Goal: Navigation & Orientation: Find specific page/section

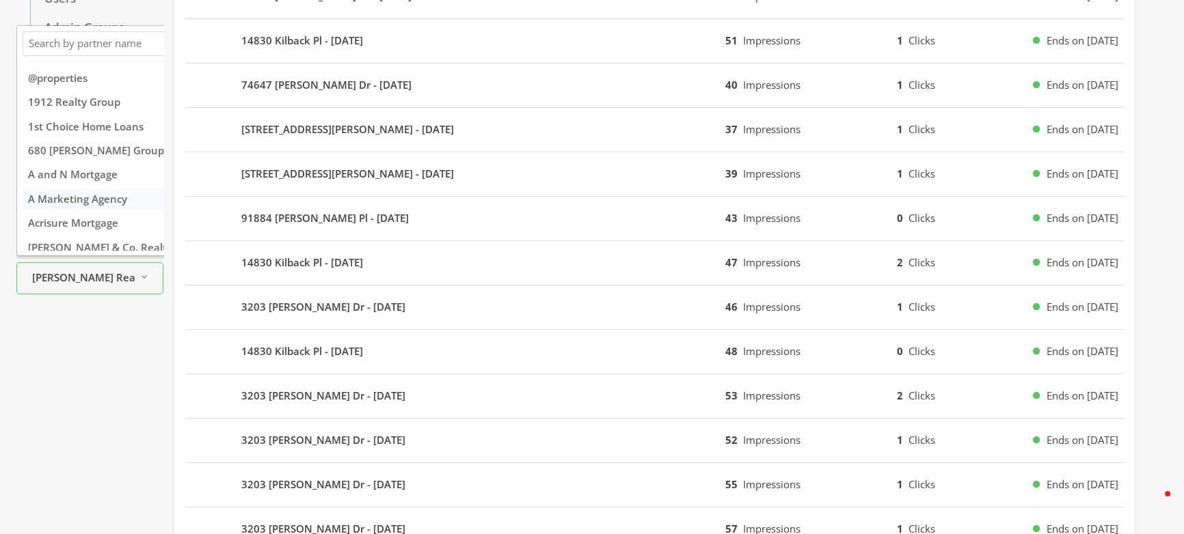
scroll to position [0, 9]
click at [120, 383] on div "Campaigns Corporate Ads Reporting Ad Designs Audiences Directory Users Admin Gr…" at bounding box center [89, 393] width 147 height 1242
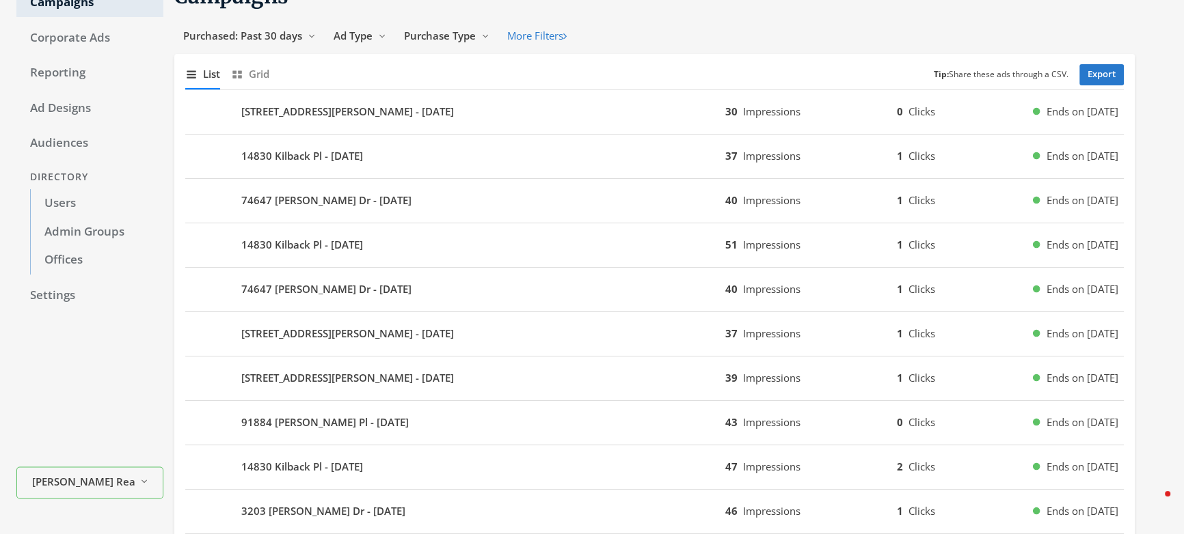
scroll to position [221, 0]
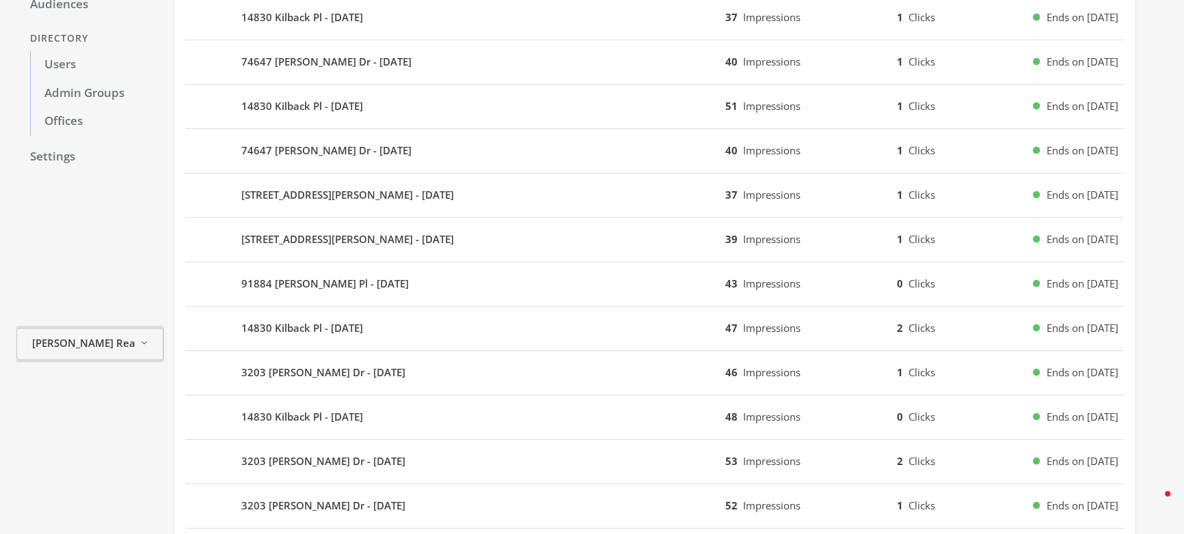
click at [102, 349] on span "[PERSON_NAME] Realty" at bounding box center [83, 344] width 103 height 16
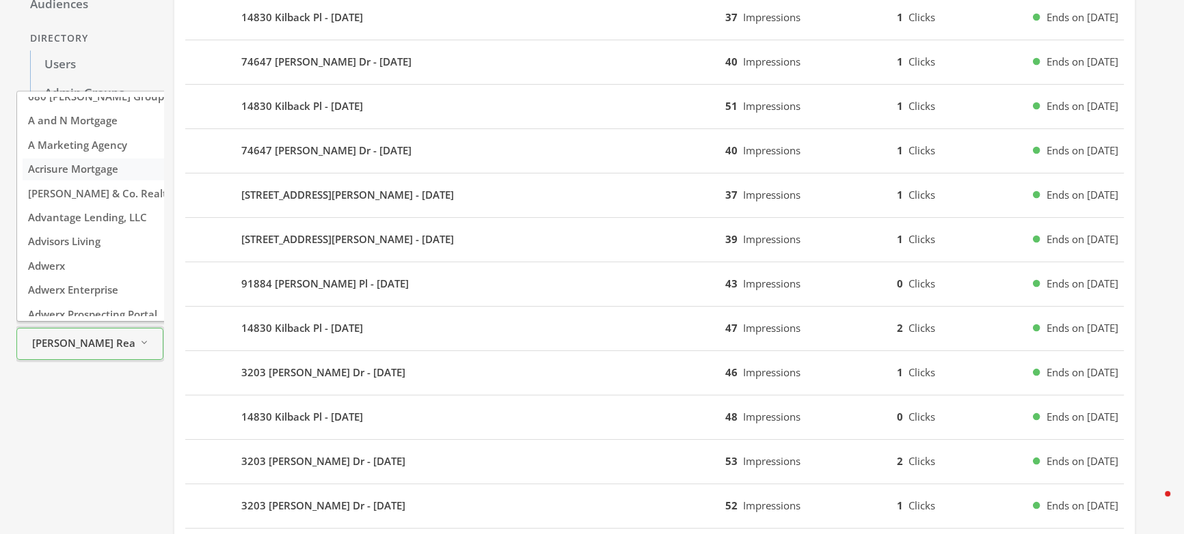
scroll to position [207, 0]
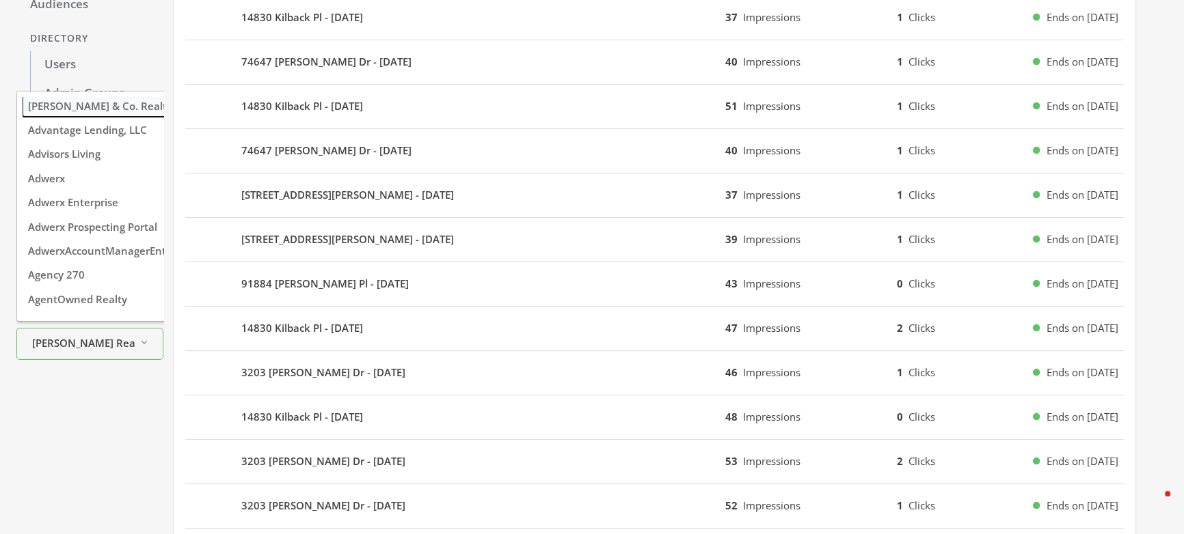
click at [92, 107] on span "[PERSON_NAME] & Co. Realtors" at bounding box center [105, 106] width 154 height 14
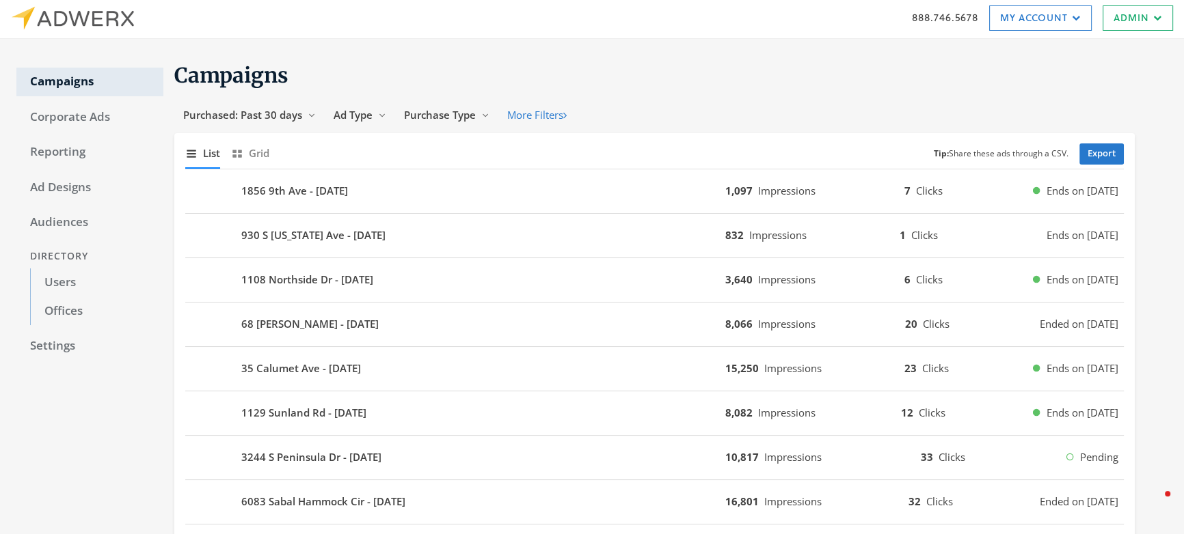
scroll to position [0, 0]
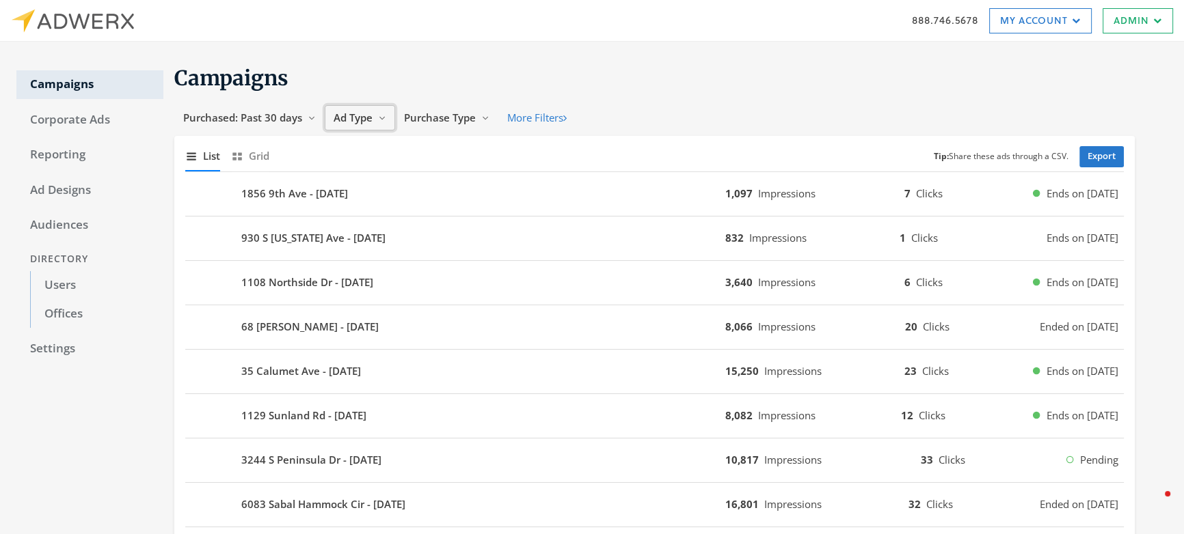
click at [350, 122] on span "Ad Type" at bounding box center [353, 118] width 39 height 14
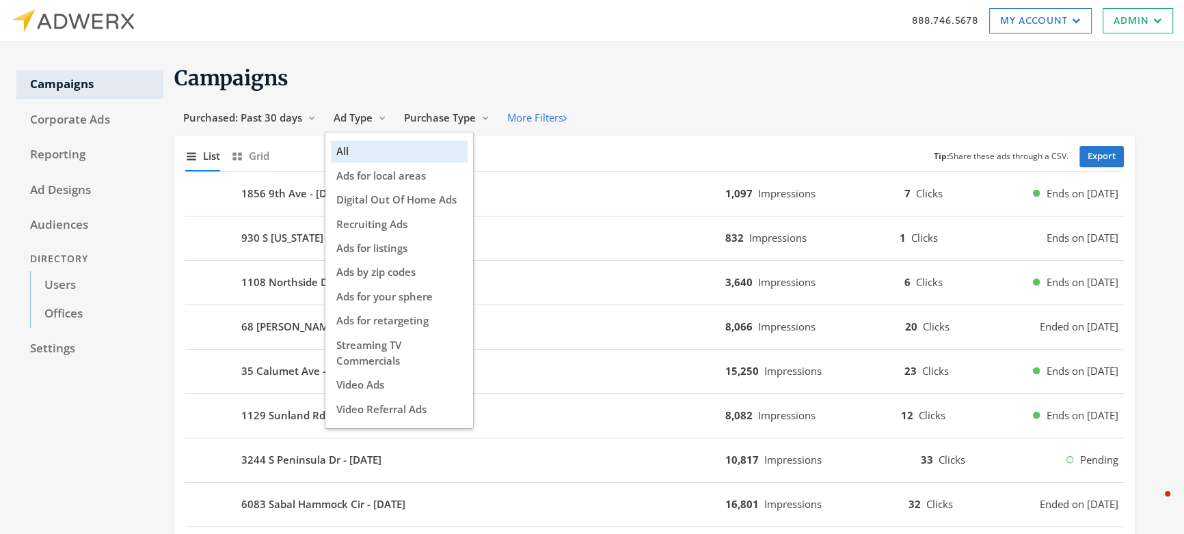
click at [500, 57] on div "Campaigns Corporate Ads Reporting Ad Designs Audiences Directory Users Offices …" at bounding box center [592, 368] width 1184 height 653
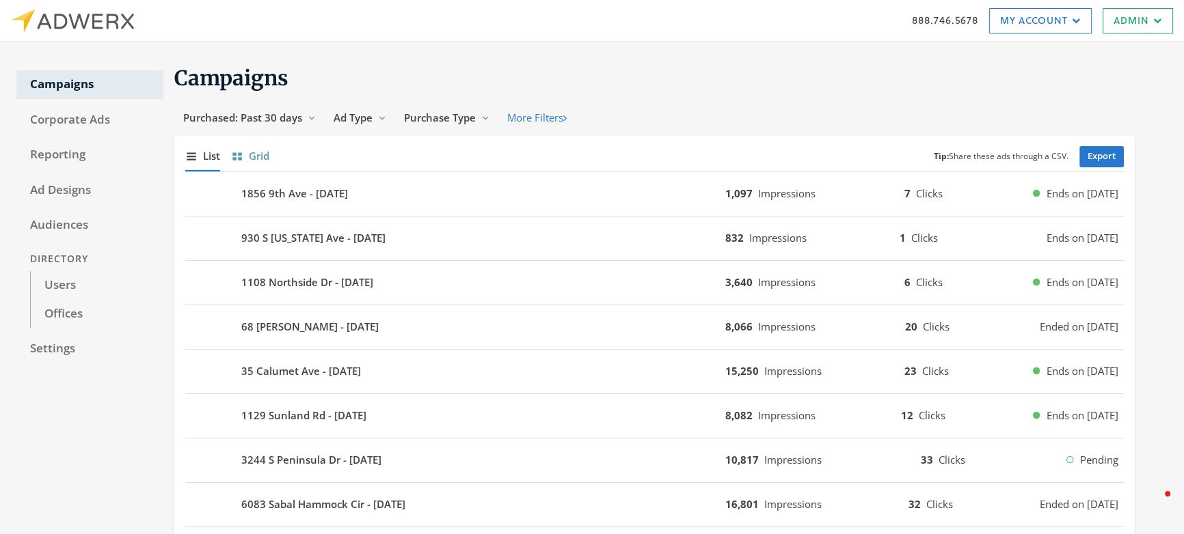
click at [261, 160] on span "Grid" at bounding box center [259, 156] width 21 height 16
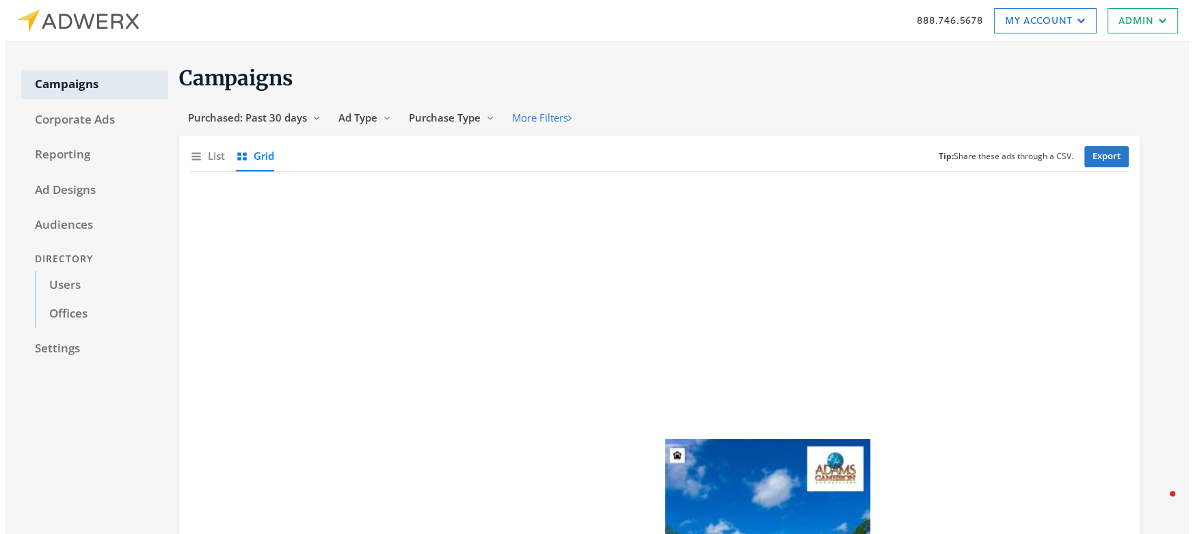
scroll to position [2, 0]
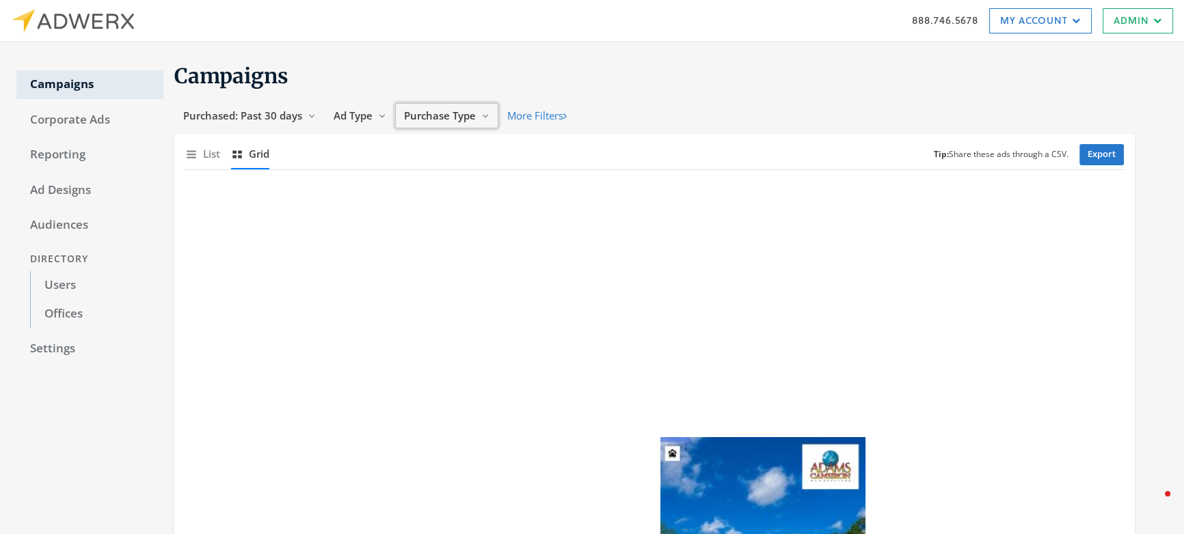
click at [456, 117] on span "Purchase Type" at bounding box center [440, 116] width 72 height 14
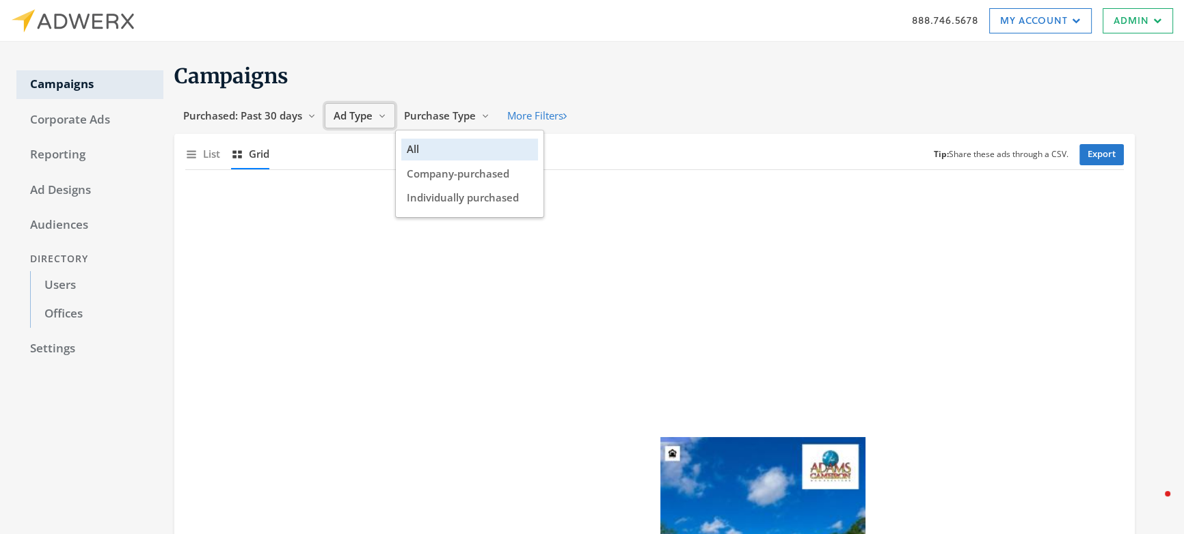
click at [354, 113] on span "Ad Type" at bounding box center [353, 116] width 39 height 14
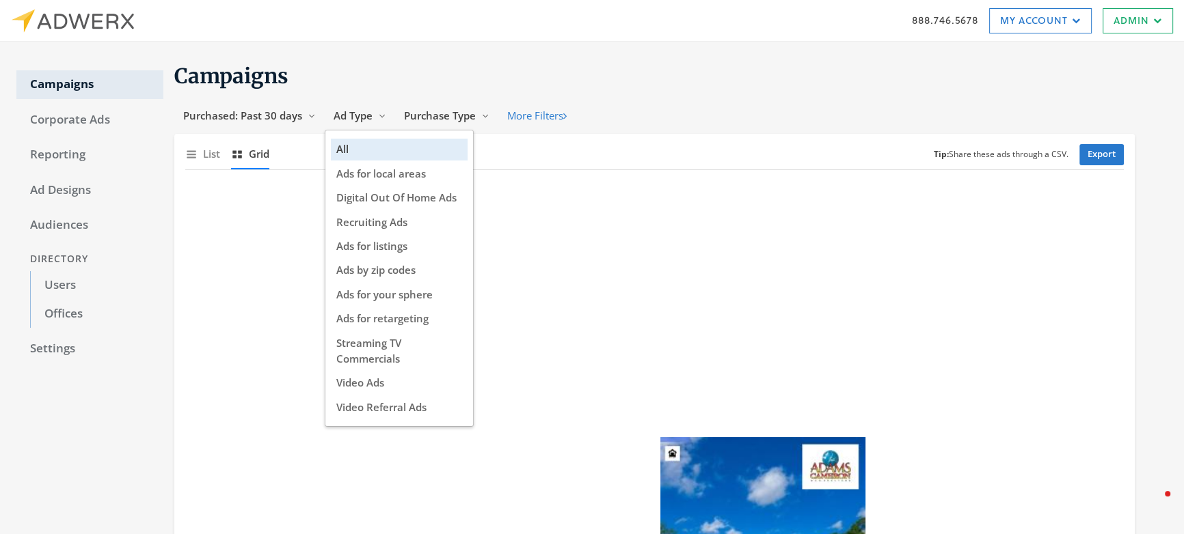
click at [596, 59] on div "Campaigns Purchased: Past 30 days Reveal list of Purchased: Past 30 days Ad Typ…" at bounding box center [665, 415] width 1004 height 715
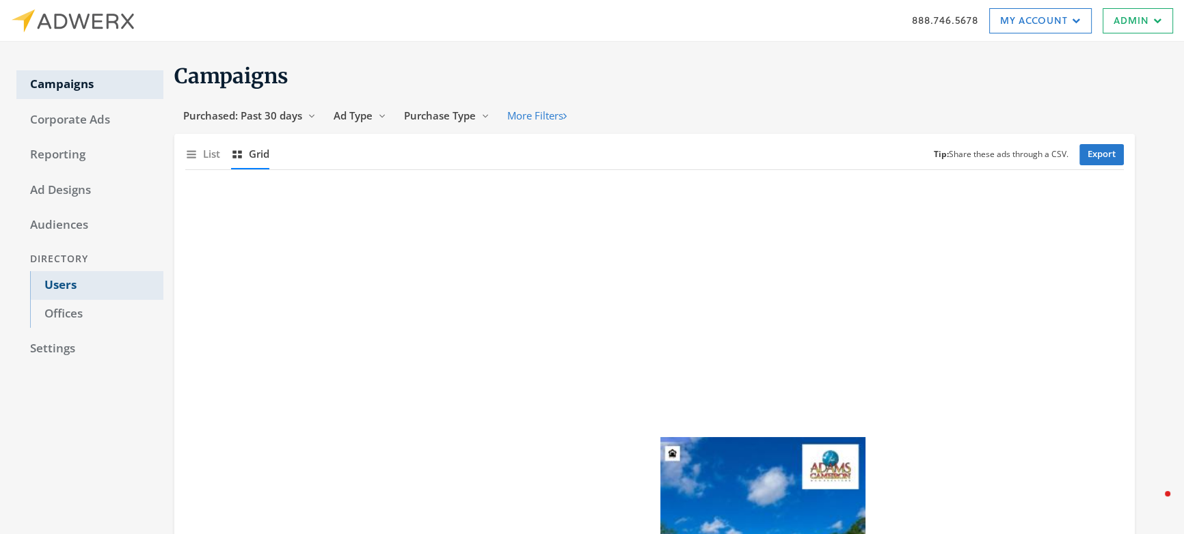
click at [62, 289] on link "Users" at bounding box center [96, 285] width 133 height 29
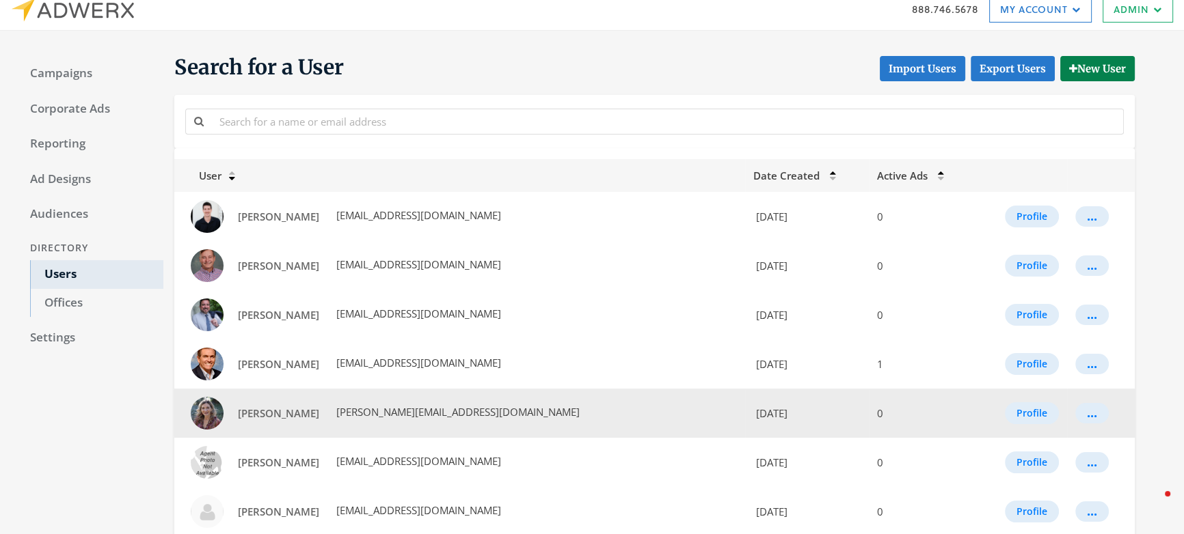
scroll to position [23, 0]
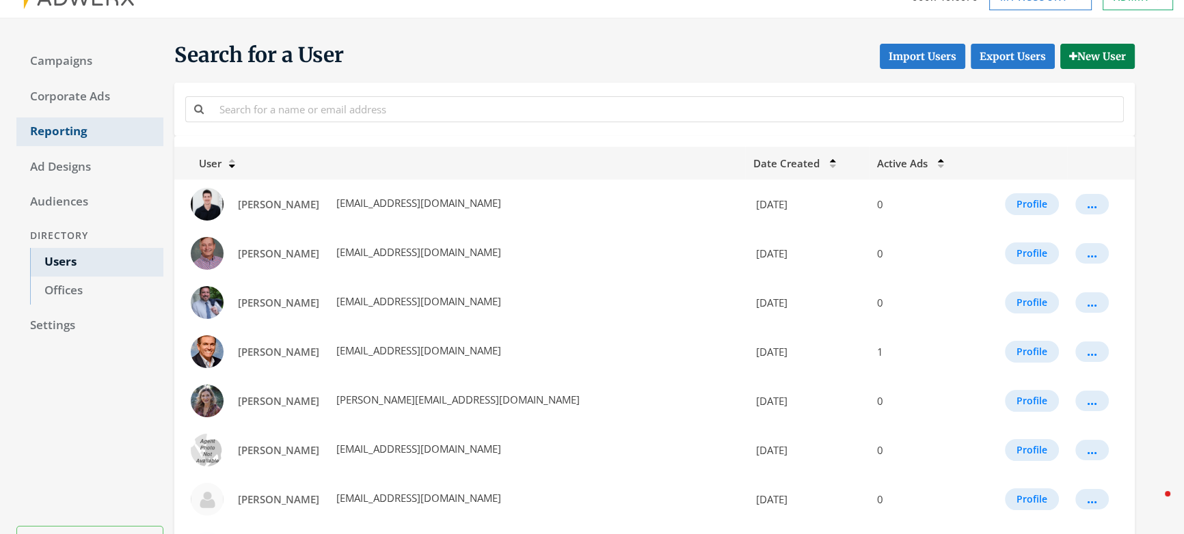
click at [69, 132] on link "Reporting" at bounding box center [89, 132] width 147 height 29
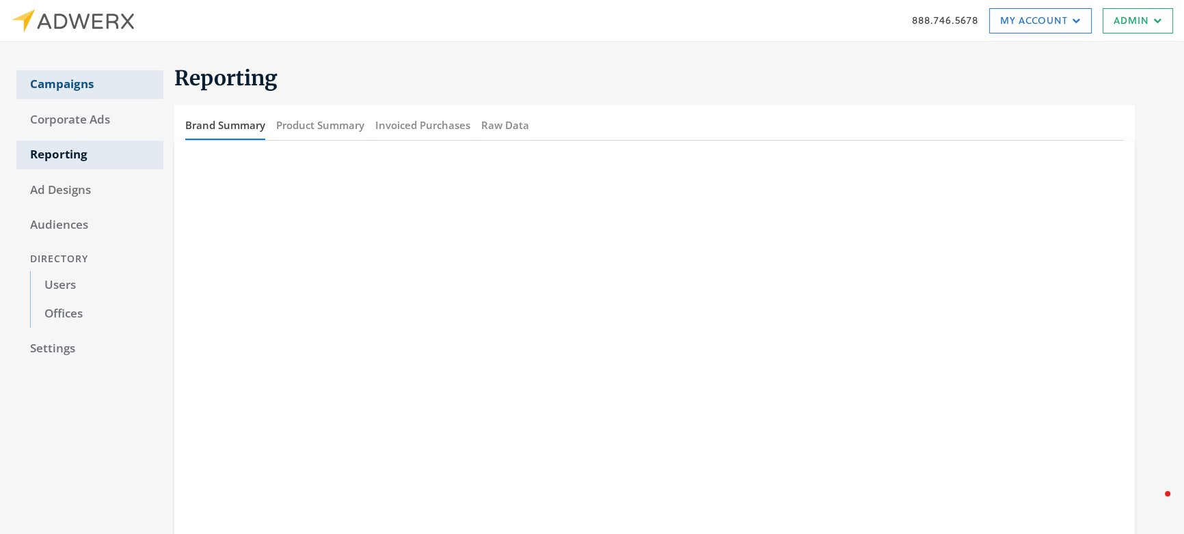
click at [65, 92] on link "Campaigns" at bounding box center [89, 84] width 147 height 29
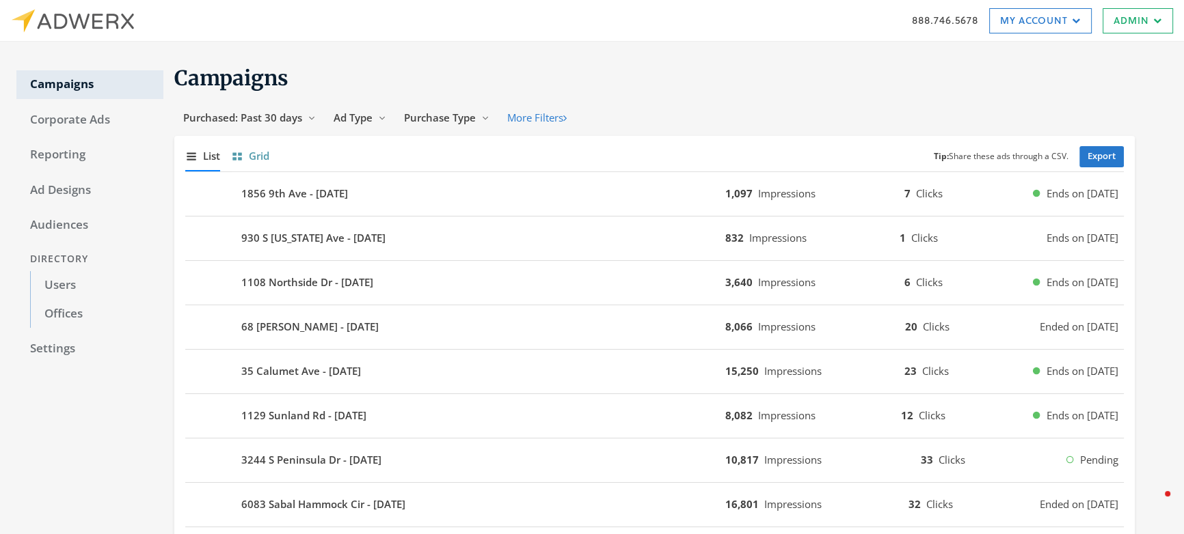
click at [247, 159] on button "Show grid of campaigns Grid" at bounding box center [250, 155] width 38 height 29
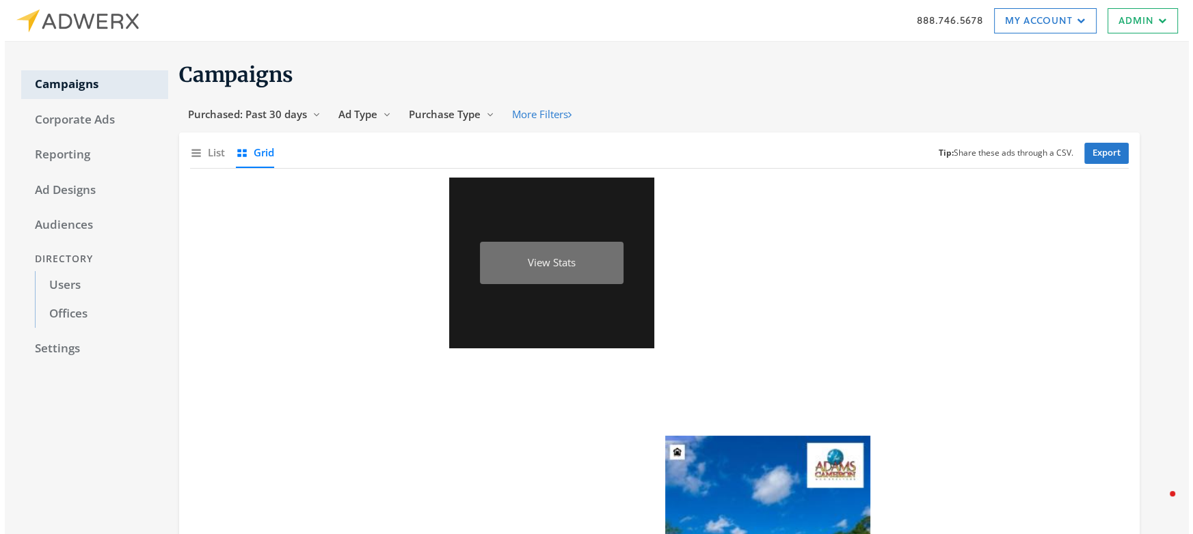
scroll to position [13, 0]
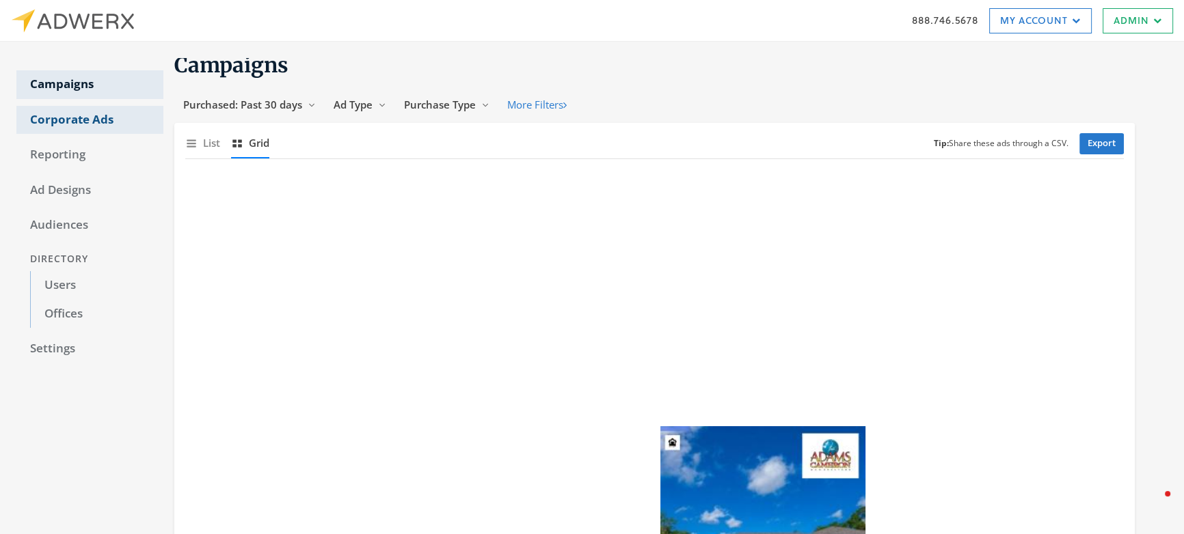
click at [50, 125] on link "Corporate Ads" at bounding box center [89, 120] width 147 height 29
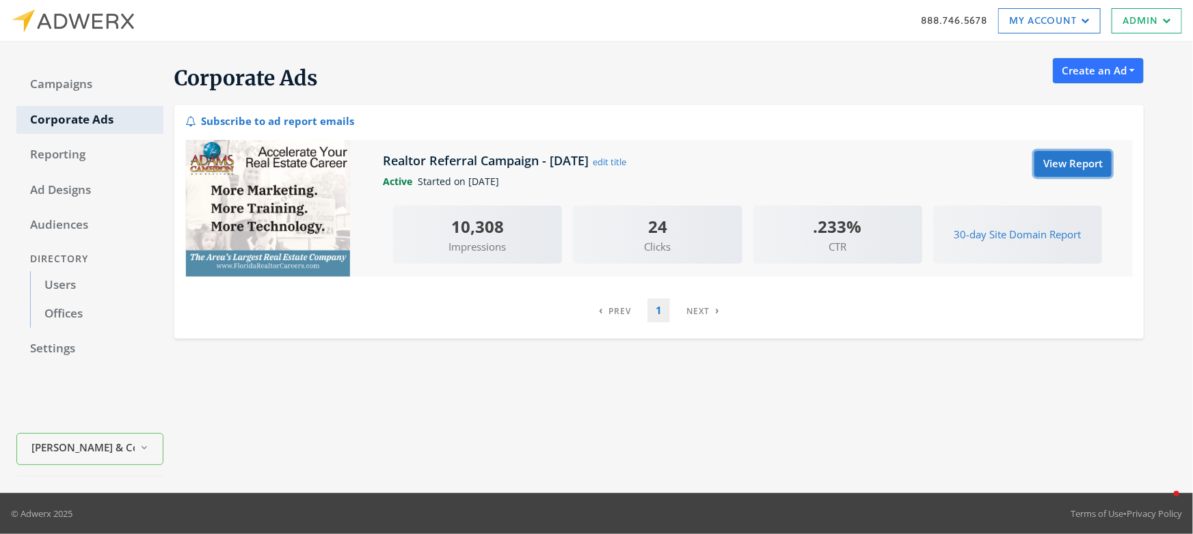
click at [1052, 161] on link "View Report" at bounding box center [1072, 163] width 77 height 25
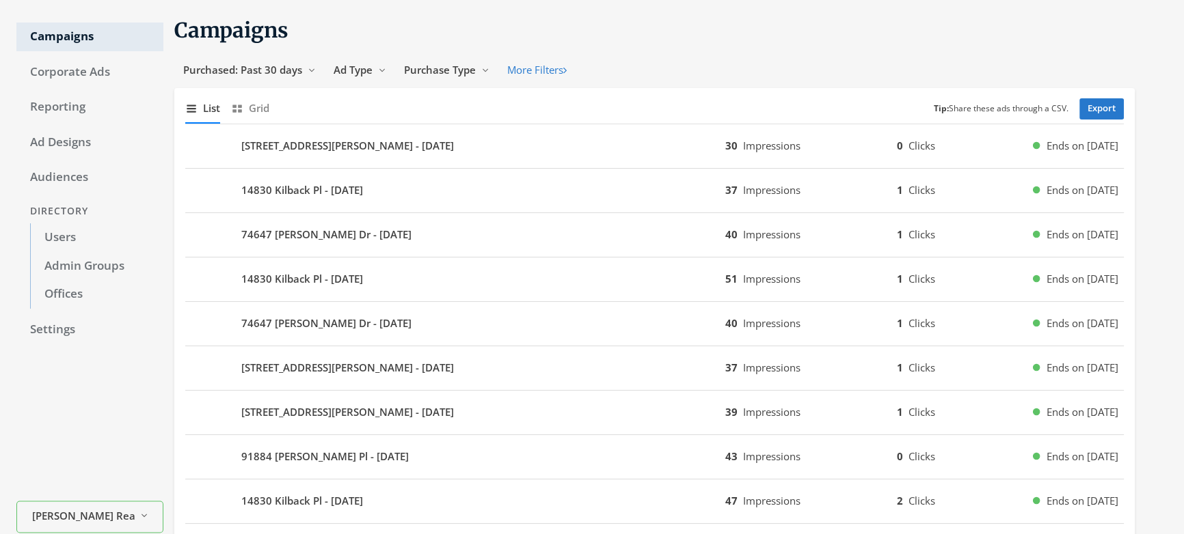
scroll to position [395, 0]
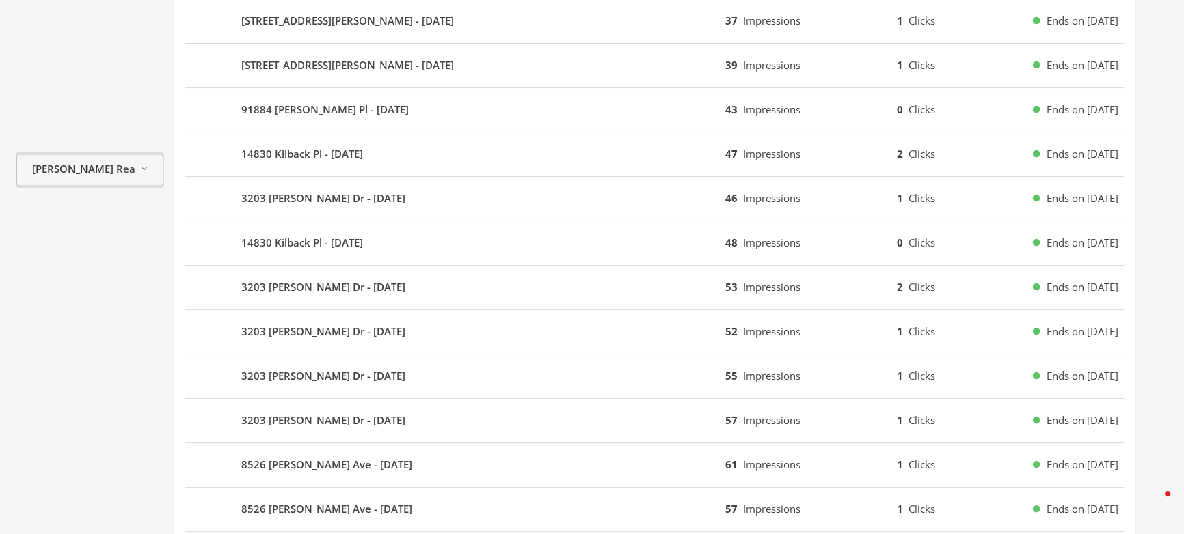
click at [85, 165] on span "[PERSON_NAME] Realty" at bounding box center [83, 169] width 103 height 16
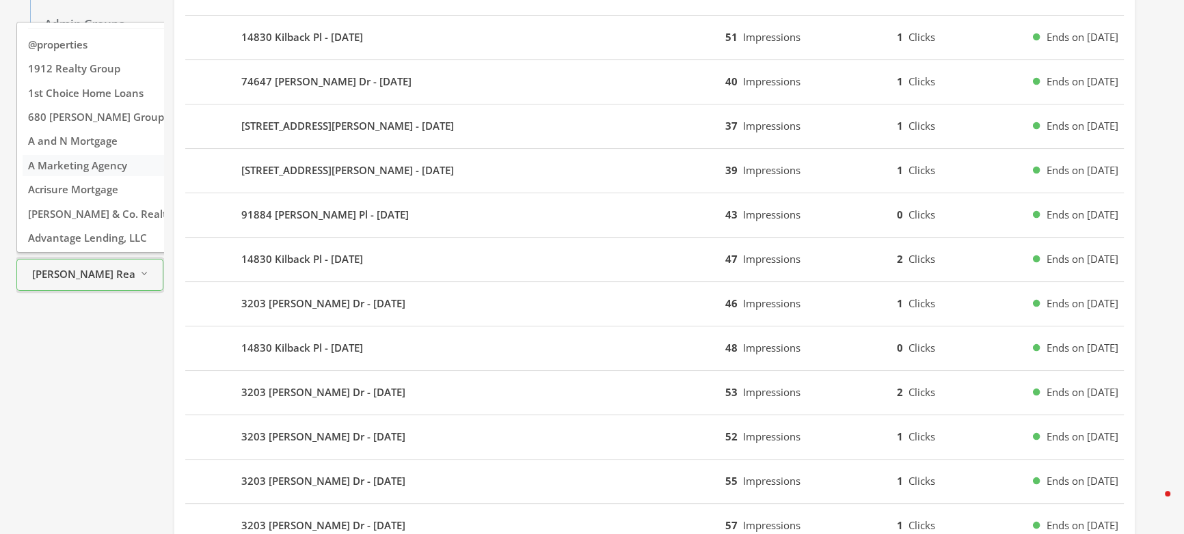
scroll to position [31, 0]
click at [78, 209] on span "[PERSON_NAME] & Co. Realtors" at bounding box center [105, 213] width 154 height 14
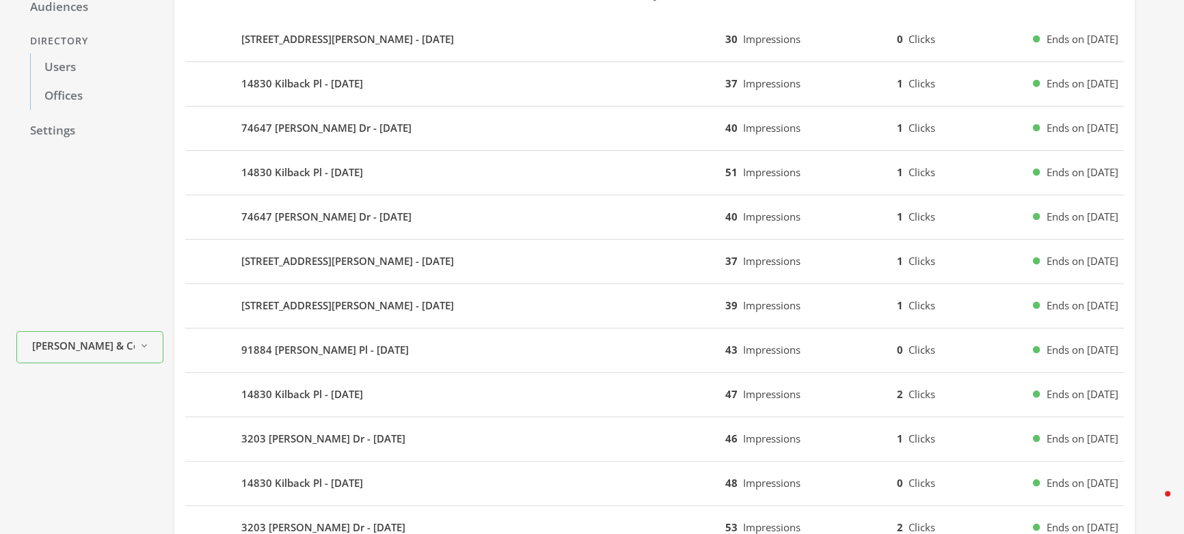
scroll to position [0, 0]
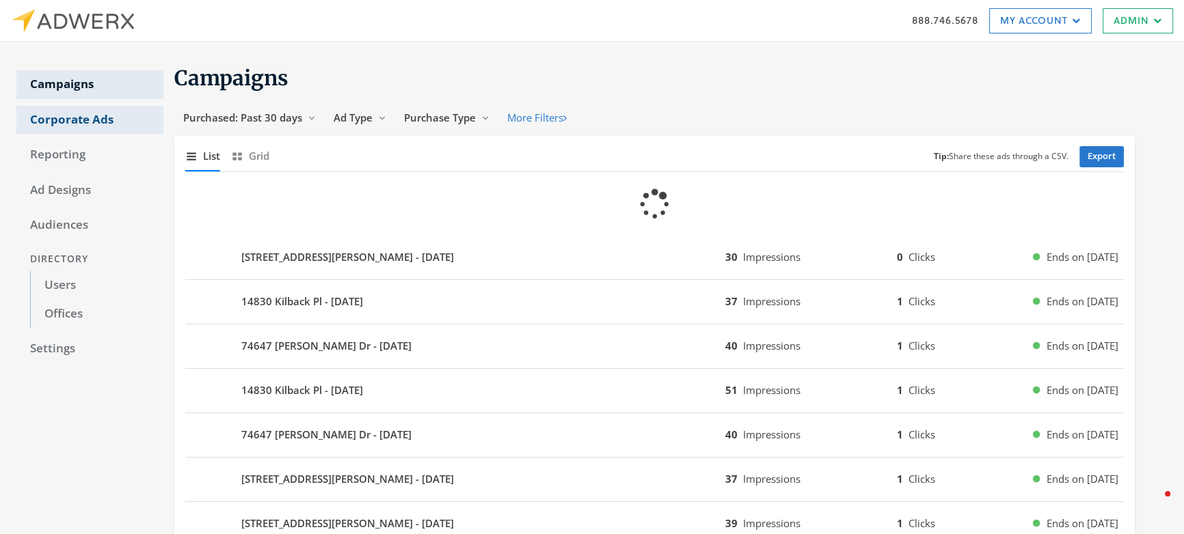
click at [63, 120] on link "Corporate Ads" at bounding box center [89, 120] width 147 height 29
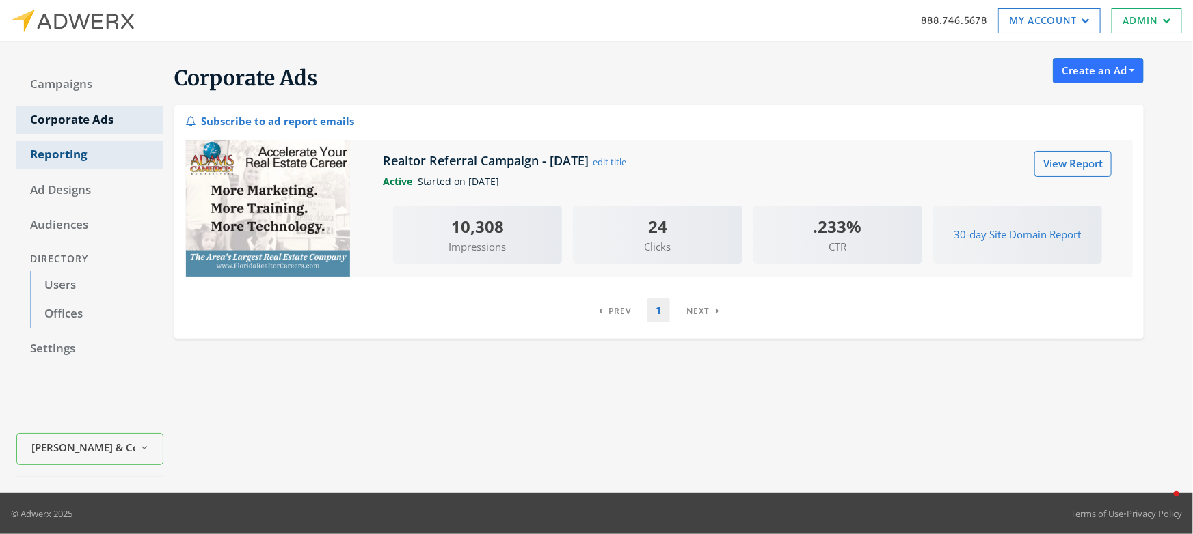
click at [106, 157] on link "Reporting" at bounding box center [89, 155] width 147 height 29
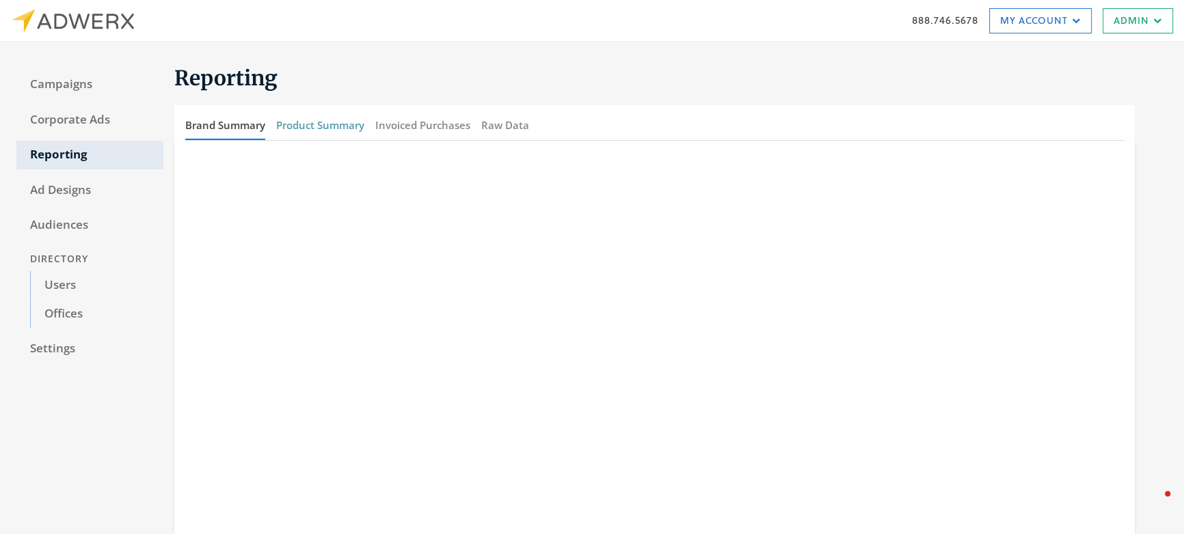
click at [316, 124] on button "Product Summary" at bounding box center [320, 125] width 88 height 29
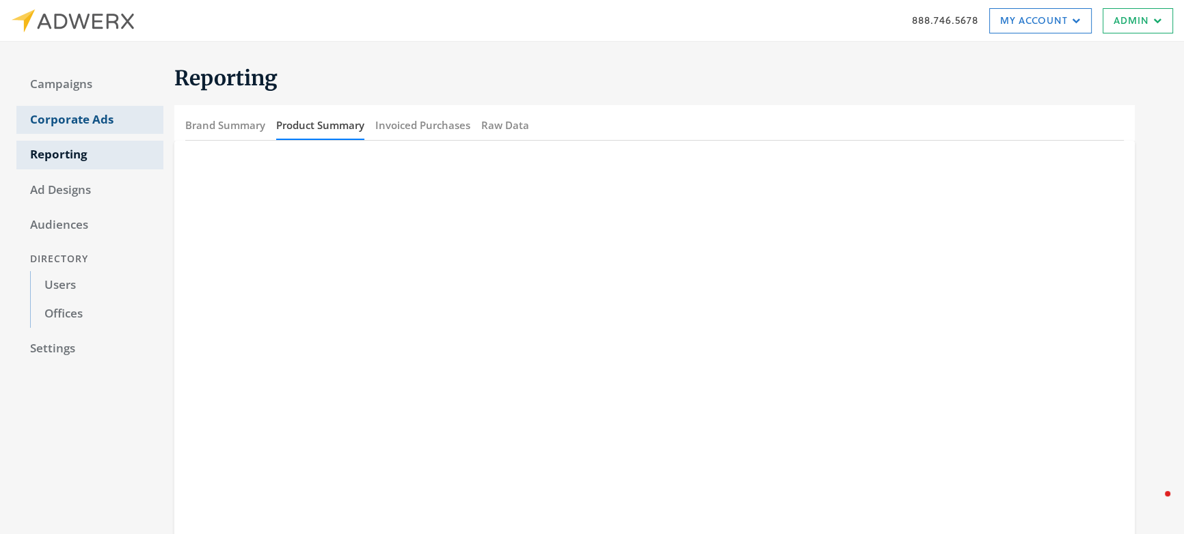
click at [120, 113] on link "Corporate Ads" at bounding box center [89, 120] width 147 height 29
